Goal: Transaction & Acquisition: Purchase product/service

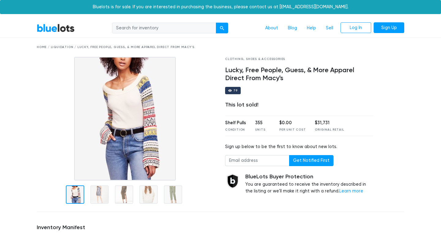
click at [62, 32] on link "BlueLots" at bounding box center [56, 28] width 38 height 9
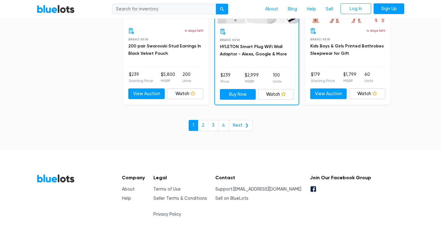
scroll to position [2691, 0]
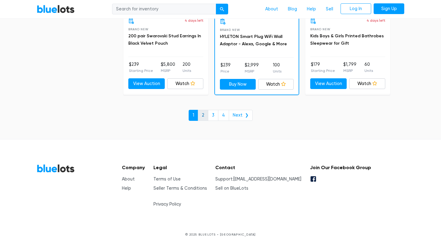
click at [205, 116] on link "2" at bounding box center [203, 115] width 10 height 11
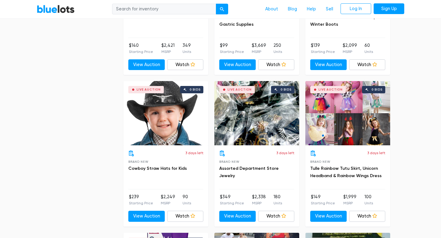
scroll to position [900, 0]
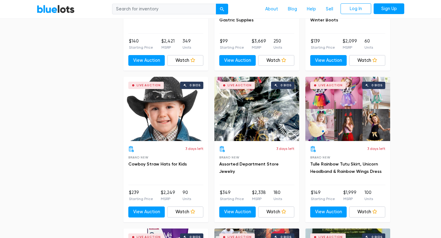
click at [254, 122] on div "Live Auction 0 bids" at bounding box center [256, 109] width 85 height 64
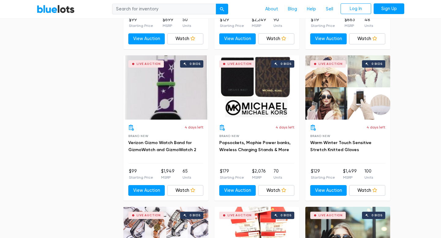
scroll to position [2137, 0]
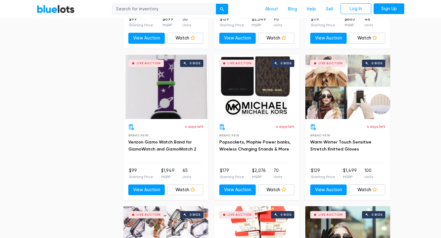
click at [268, 88] on div "Live Auction 0 bids" at bounding box center [256, 87] width 85 height 64
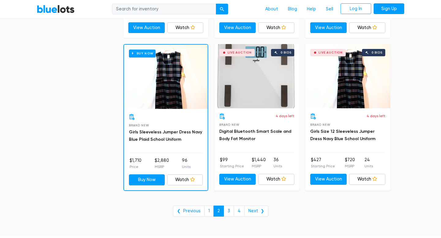
scroll to position [2455, 0]
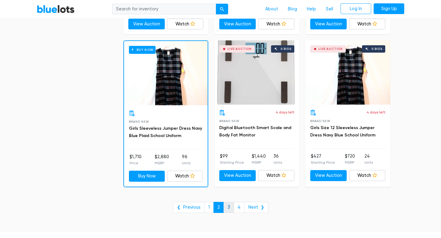
click at [231, 207] on link "3" at bounding box center [229, 207] width 10 height 11
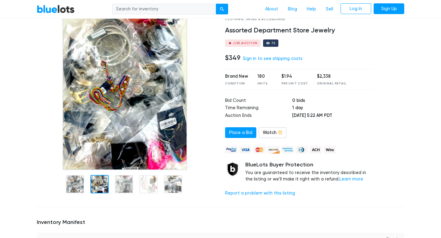
scroll to position [32, 0]
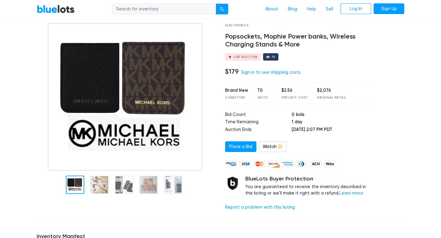
scroll to position [33, 0]
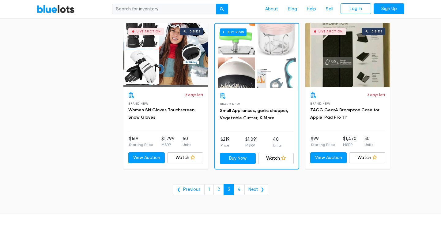
scroll to position [2498, 0]
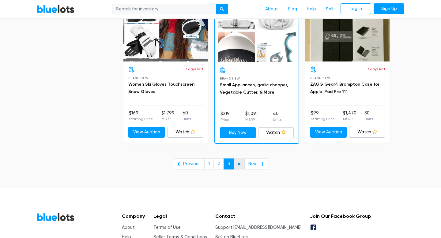
click at [240, 164] on link "4" at bounding box center [239, 164] width 11 height 11
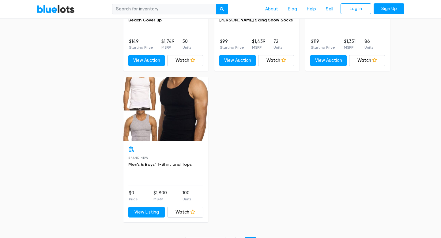
scroll to position [1483, 0]
